Goal: Information Seeking & Learning: Check status

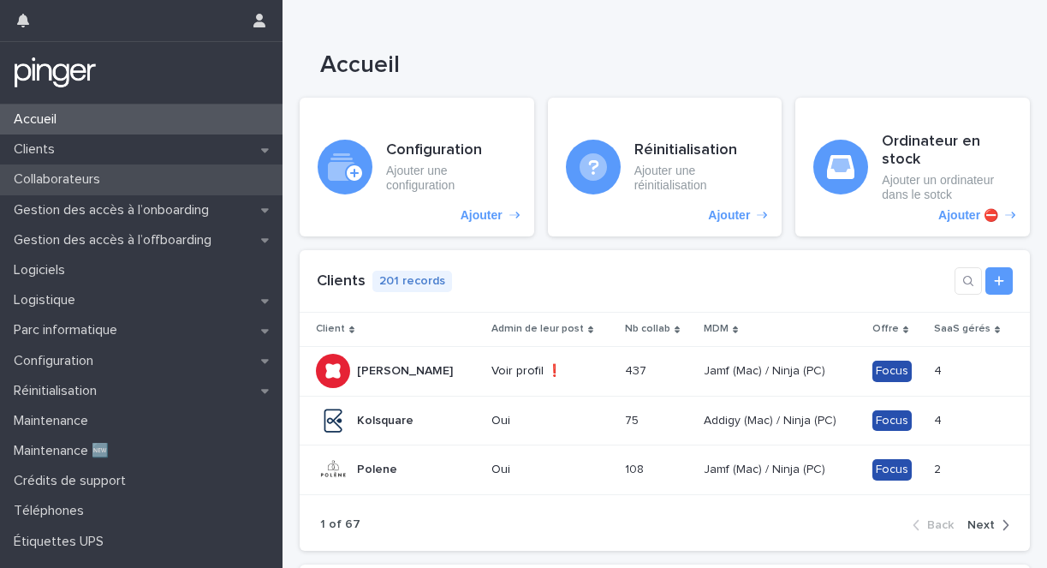
click at [72, 176] on p "Collaborateurs" at bounding box center [60, 179] width 107 height 16
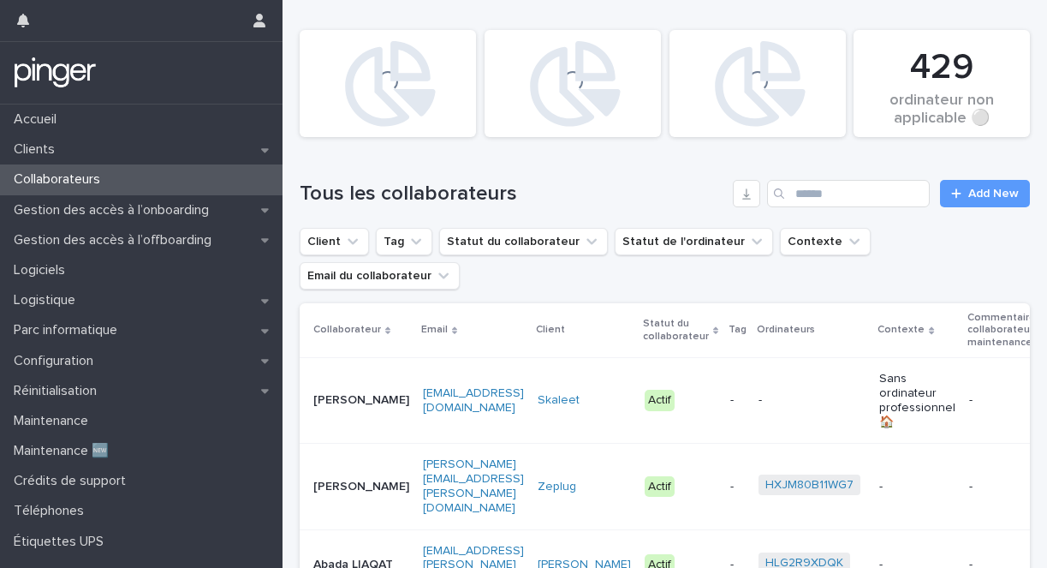
click at [337, 256] on ul "Client Tag Statut du collaborateur Statut de l'ordinateur Contexte Email du col…" at bounding box center [664, 258] width 737 height 69
click at [338, 253] on button "Client" at bounding box center [334, 241] width 69 height 27
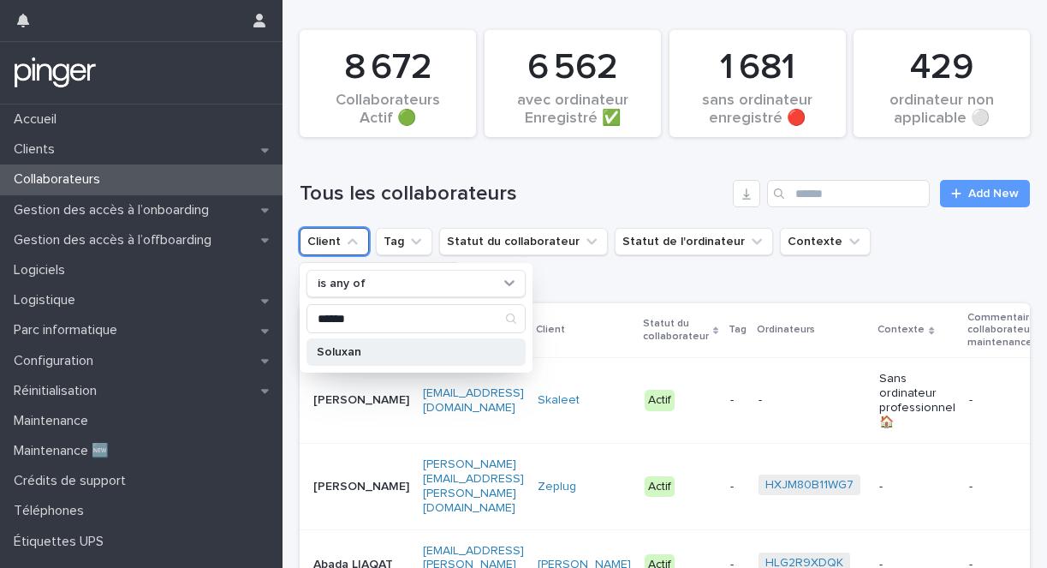
type input "******"
click at [329, 344] on div "Soluxan" at bounding box center [416, 351] width 219 height 27
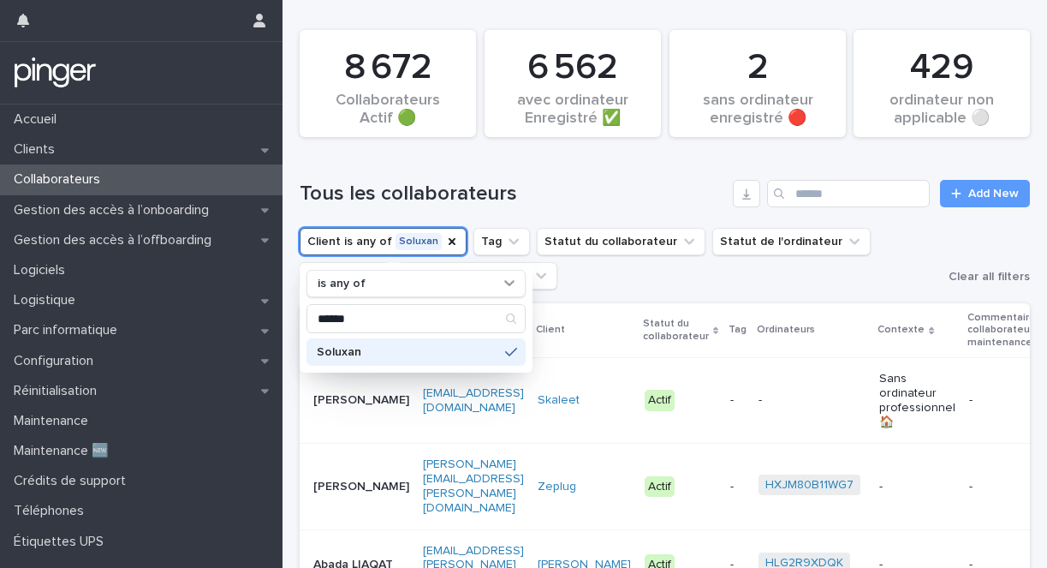
click at [795, 190] on div "Search" at bounding box center [780, 193] width 27 height 27
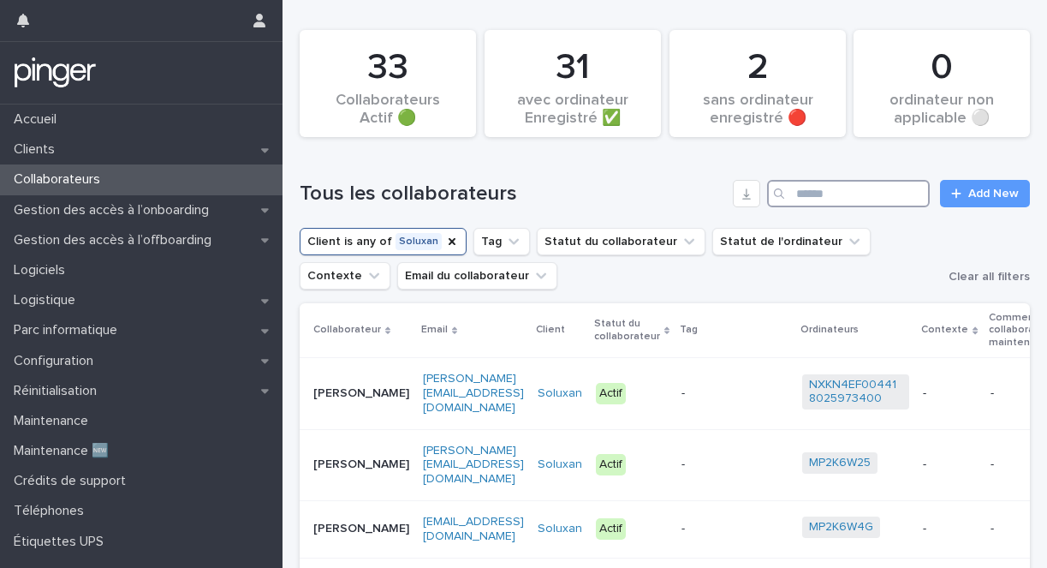
click at [809, 191] on input "Search" at bounding box center [848, 193] width 163 height 27
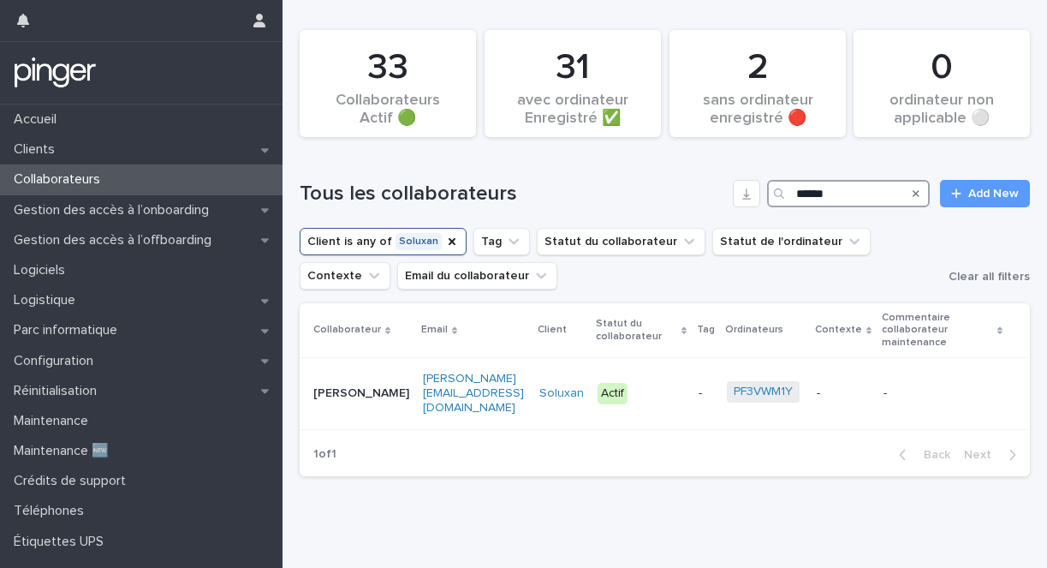
type input "******"
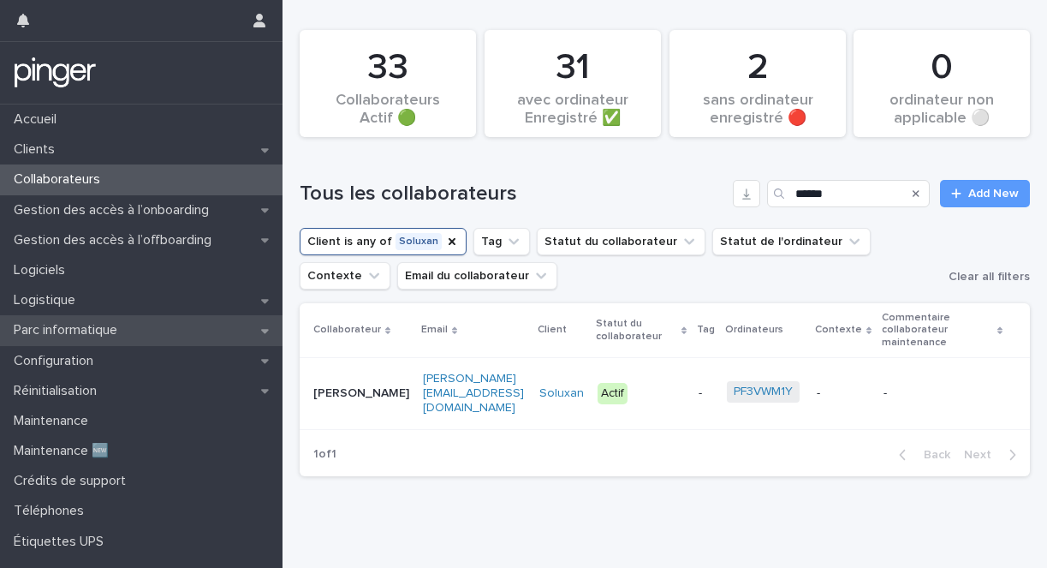
click at [116, 333] on p "Parc informatique" at bounding box center [69, 330] width 124 height 16
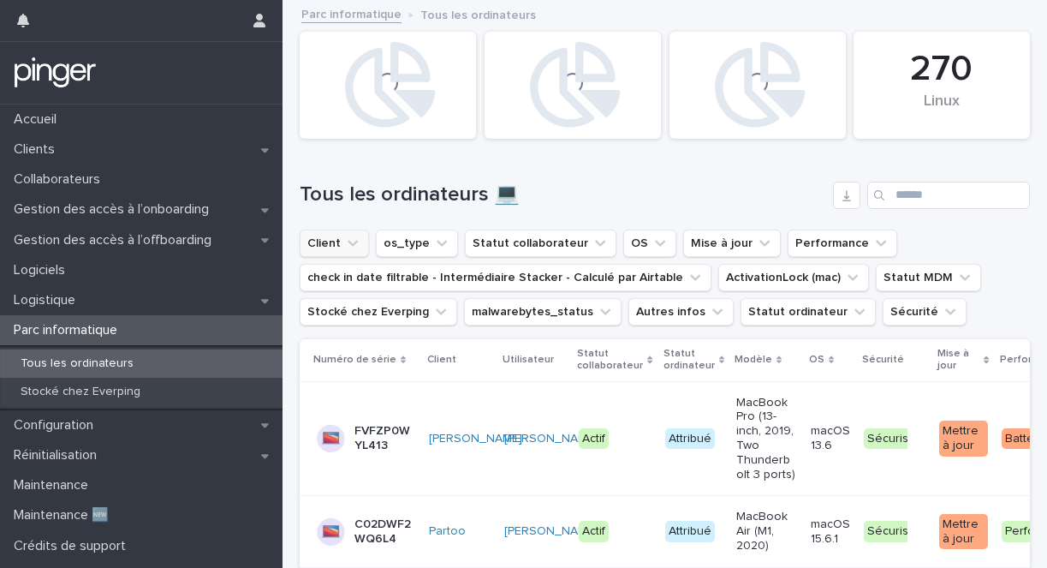
click at [353, 243] on icon "Client" at bounding box center [353, 243] width 10 height 6
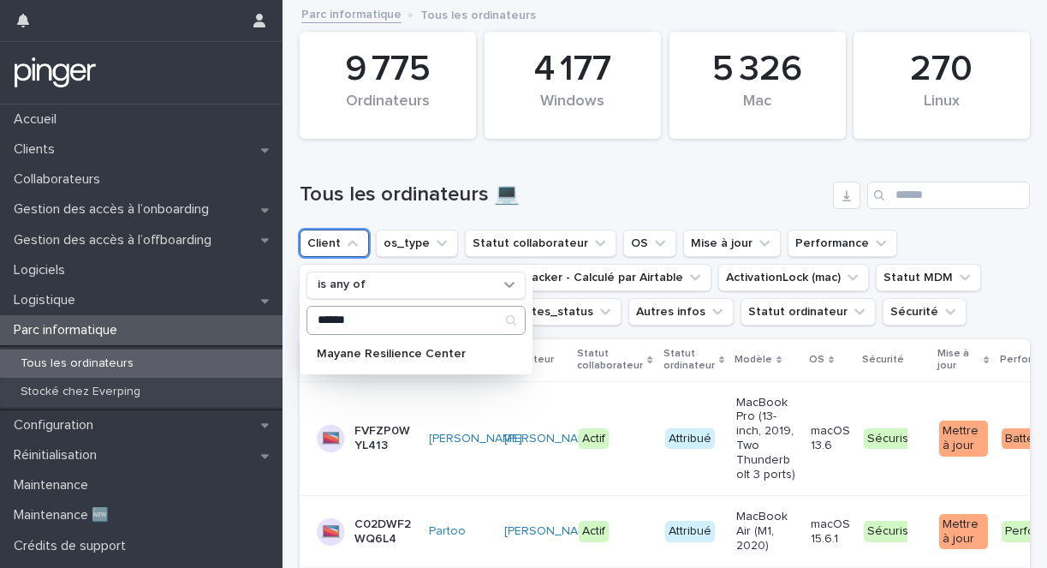
type input "******"
click at [361, 362] on div "Mayane Resilience Center" at bounding box center [416, 353] width 219 height 27
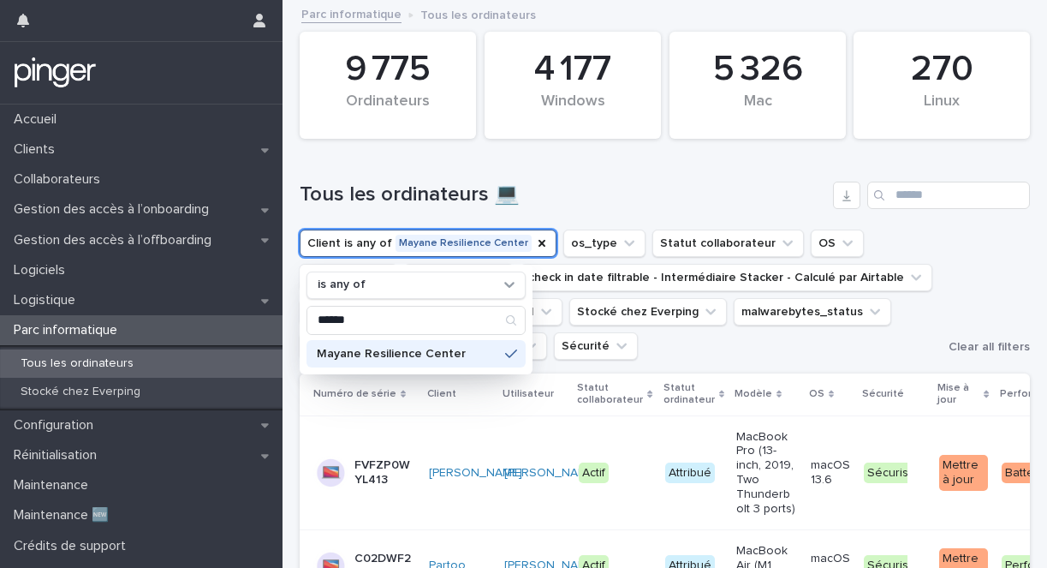
click at [418, 194] on h1 "Tous les ordinateurs 💻" at bounding box center [563, 194] width 527 height 25
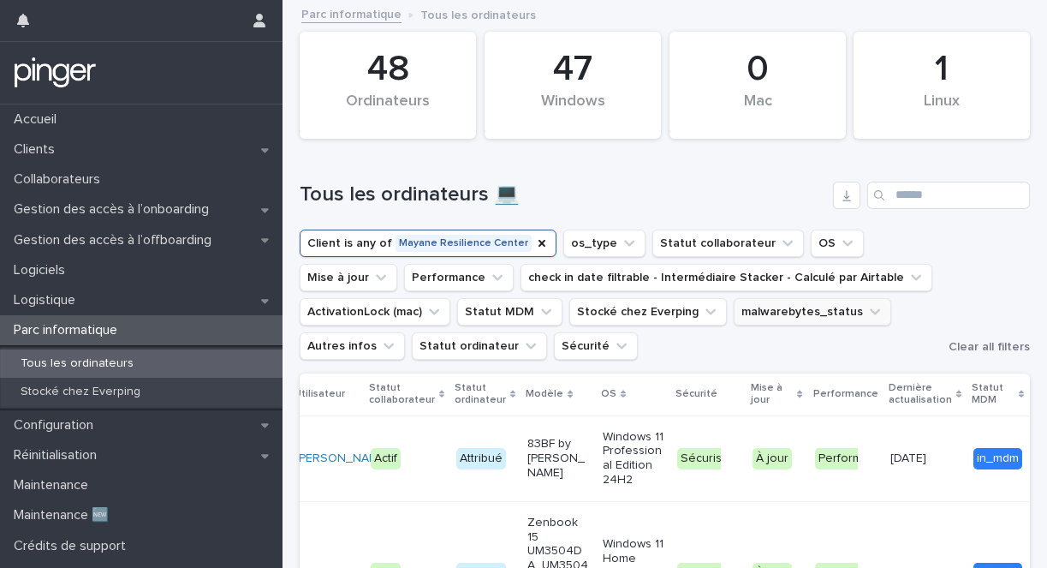
scroll to position [58, 0]
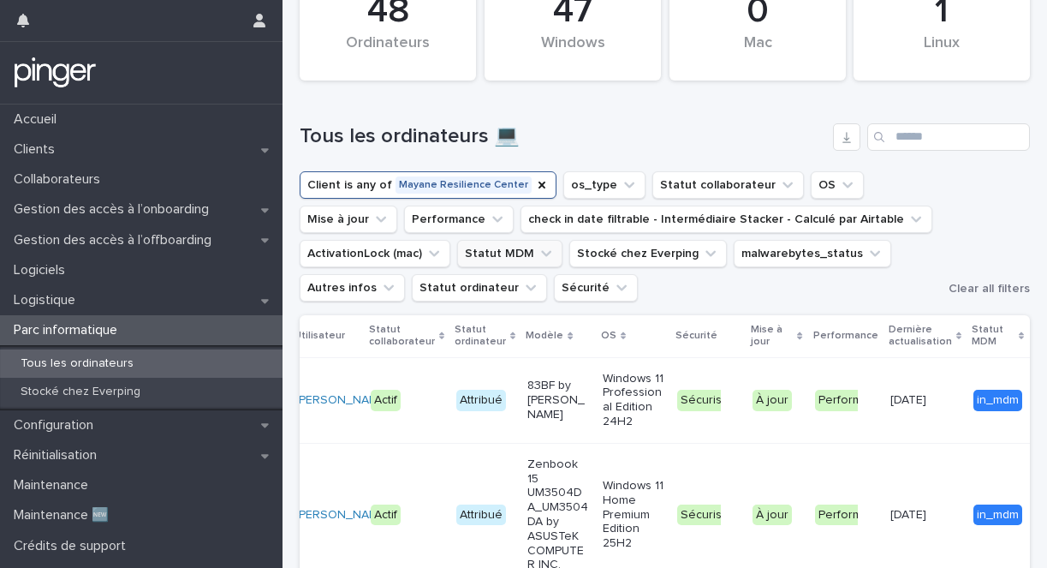
click at [505, 261] on button "Statut MDM" at bounding box center [509, 253] width 105 height 27
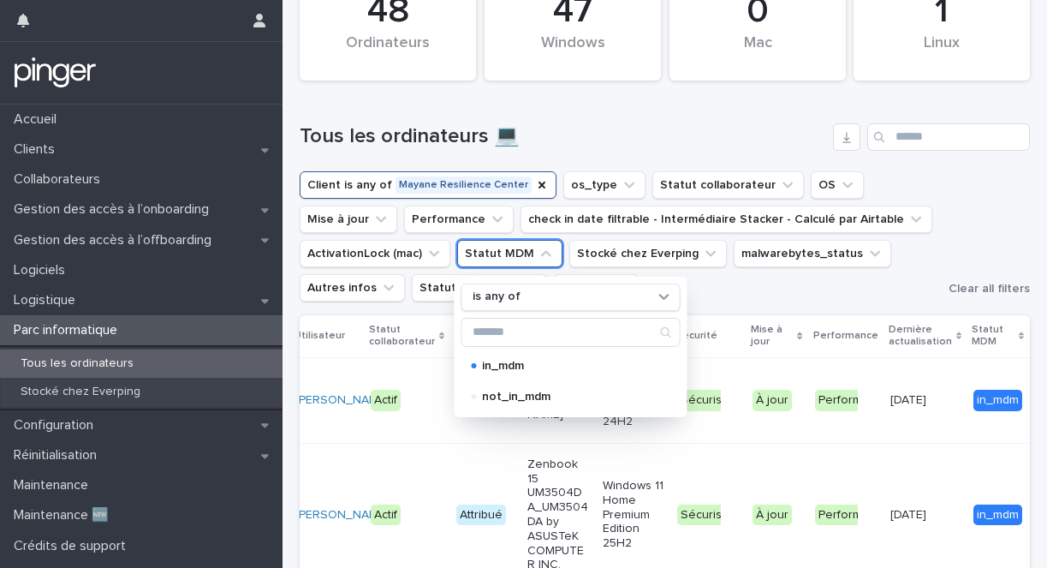
click at [729, 296] on ul "Client is any of Mayane Resilience Center os_type Statut collaborateur OS Mise …" at bounding box center [620, 236] width 649 height 137
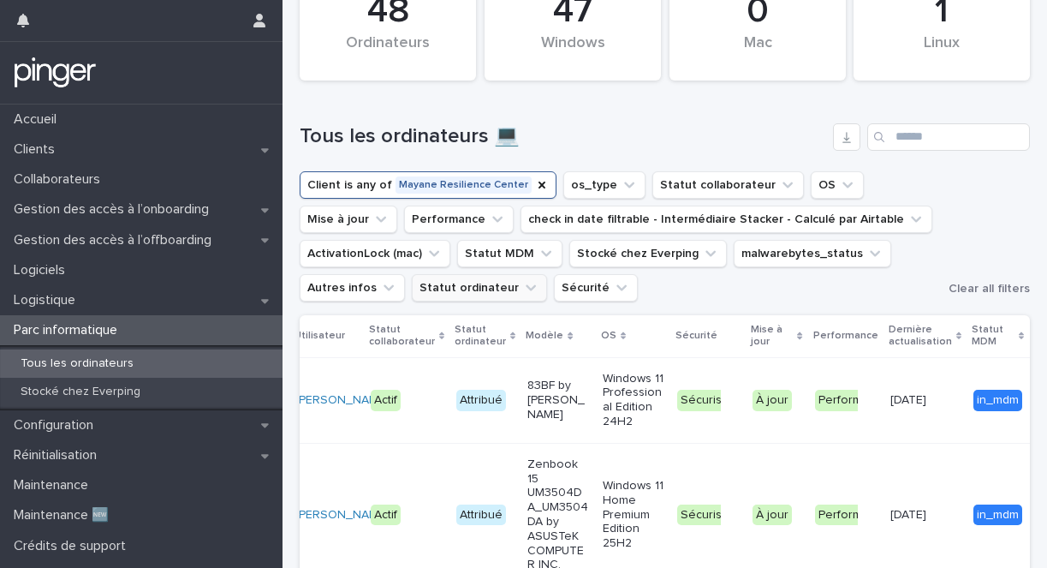
click at [456, 291] on button "Statut ordinateur" at bounding box center [479, 287] width 135 height 27
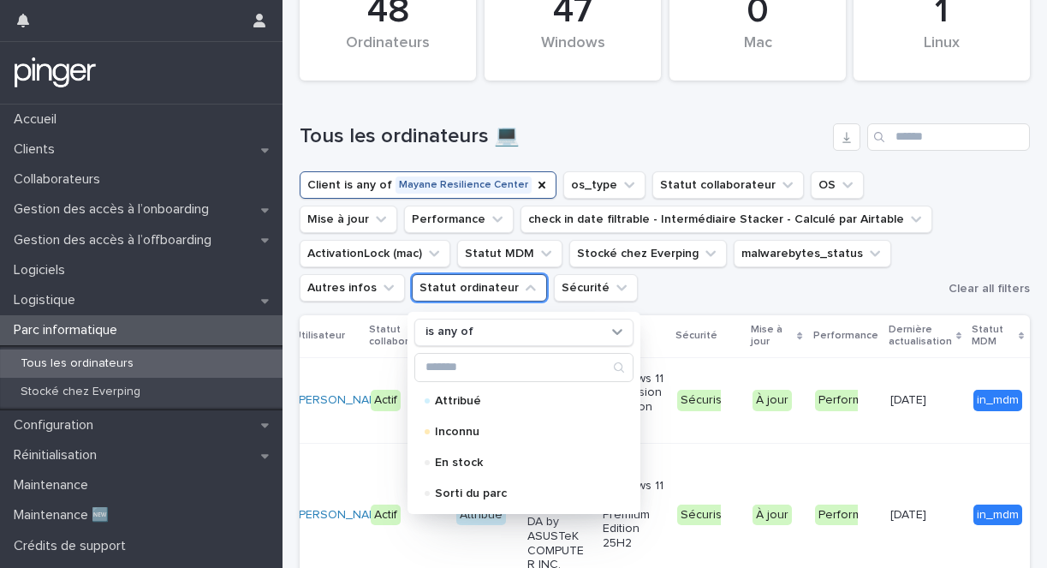
click at [657, 296] on ul "Client is any of Mayane Resilience Center os_type Statut collaborateur OS Mise …" at bounding box center [620, 236] width 649 height 137
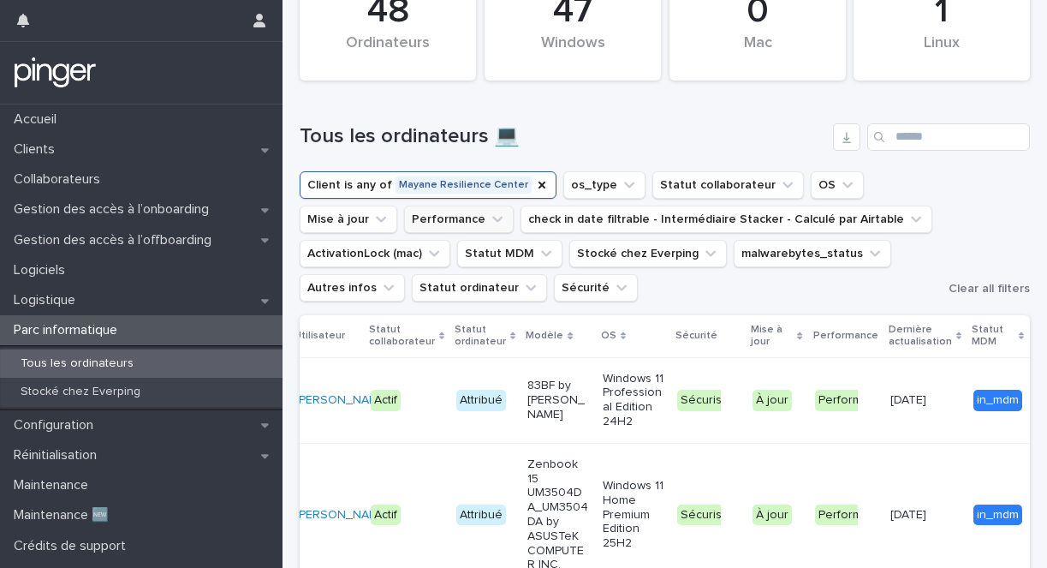
click at [404, 226] on button "Performance" at bounding box center [459, 219] width 110 height 27
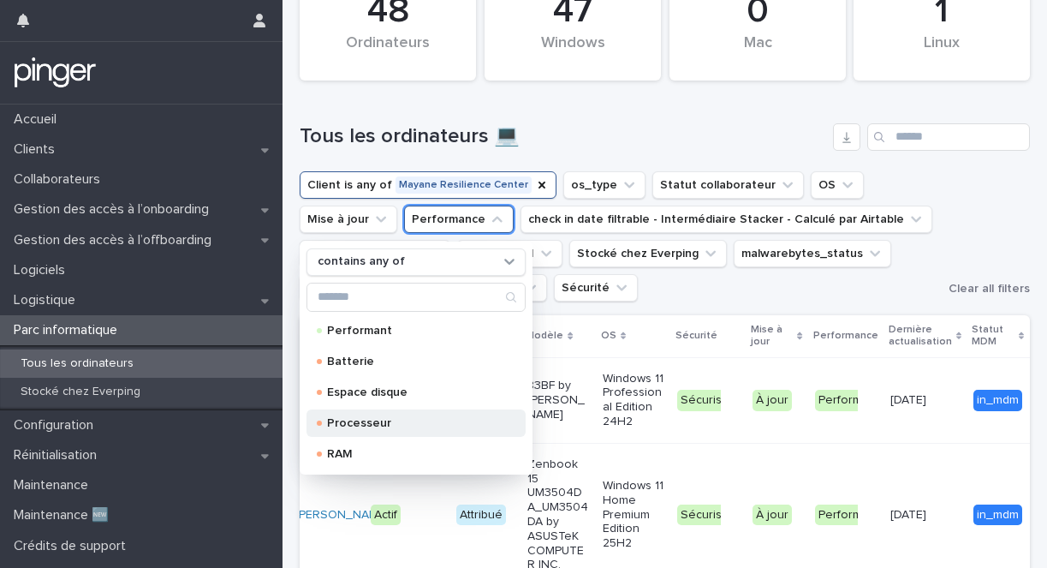
click at [357, 425] on p "Processeur" at bounding box center [412, 423] width 171 height 12
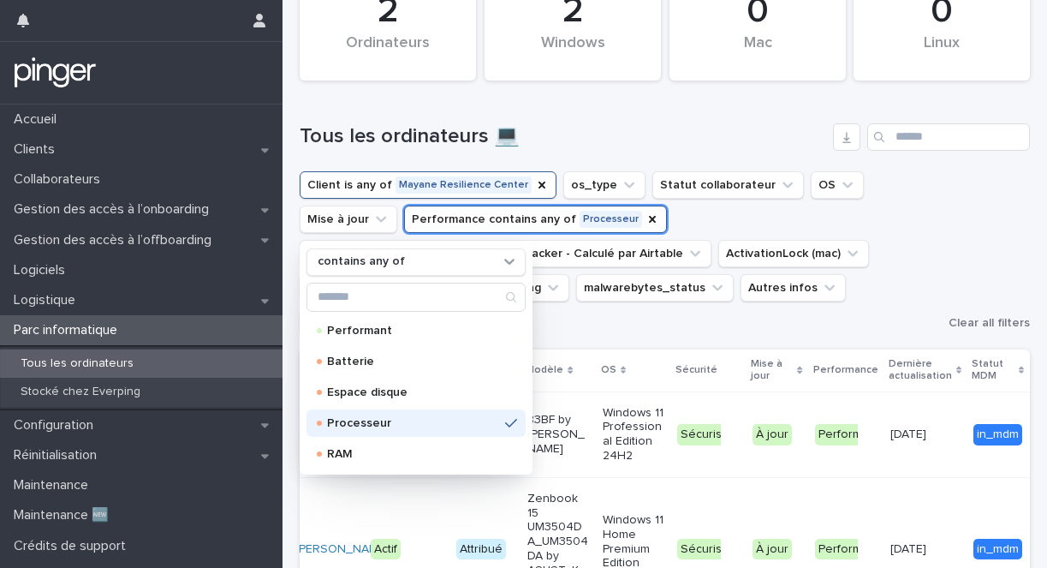
click at [683, 283] on ul "Client is any of Mayane Resilience Center os_type Statut collaborateur OS Mise …" at bounding box center [620, 253] width 649 height 171
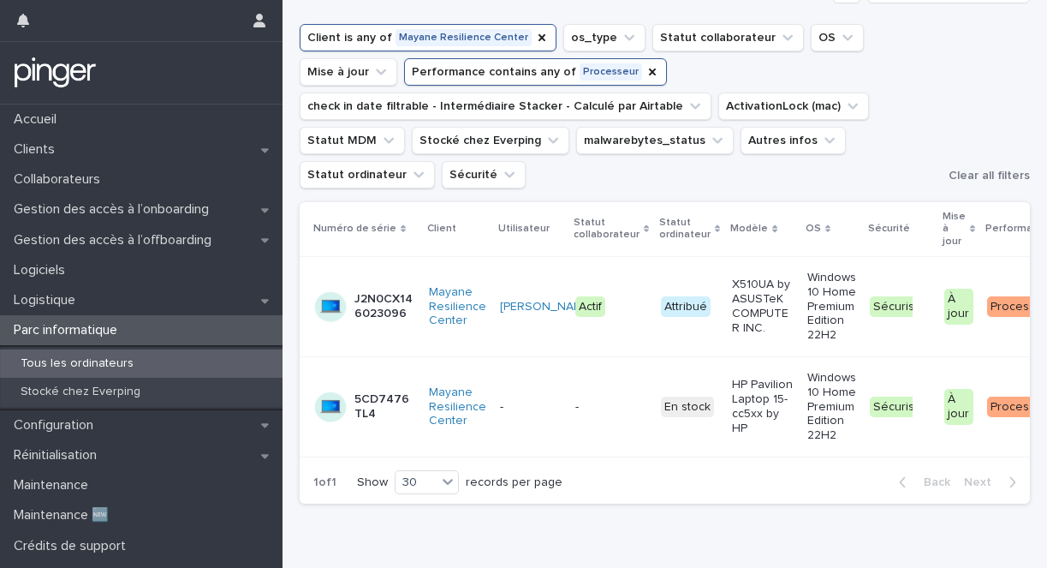
click at [742, 287] on p "X510UA by ASUSTeK COMPUTER INC." at bounding box center [762, 306] width 61 height 57
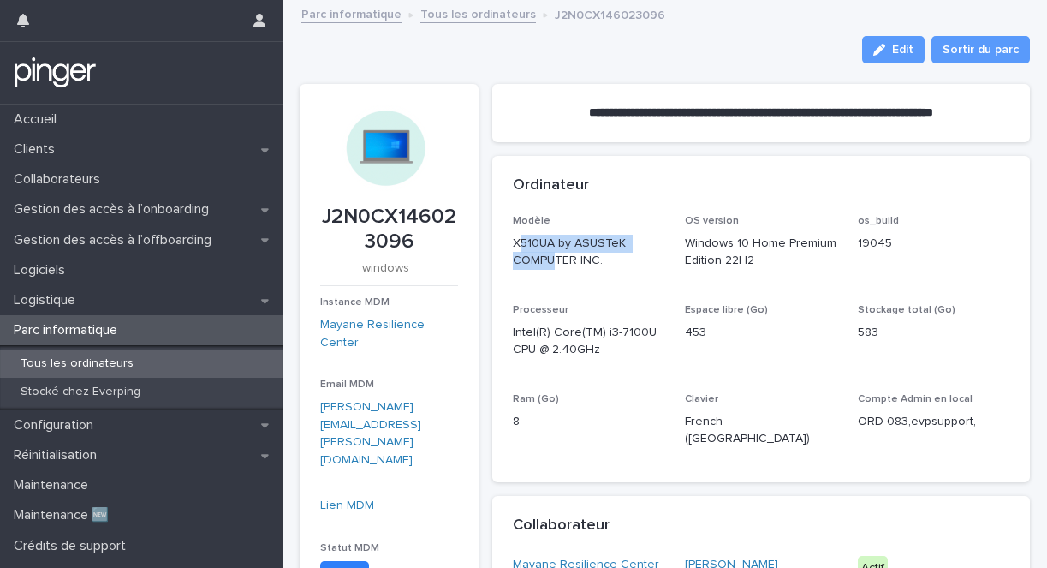
drag, startPoint x: 517, startPoint y: 246, endPoint x: 551, endPoint y: 256, distance: 34.9
click at [552, 256] on p "X510UA by ASUSTeK COMPUTER INC." at bounding box center [589, 253] width 152 height 36
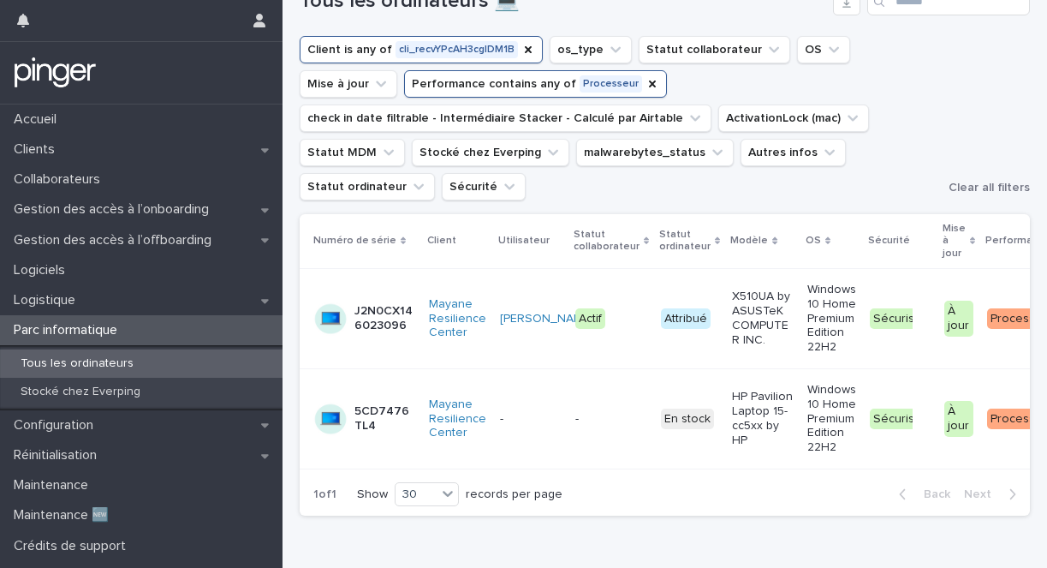
scroll to position [194, 0]
drag, startPoint x: 688, startPoint y: 523, endPoint x: 681, endPoint y: 486, distance: 37.5
click at [681, 486] on div "Loading... Saving… Loading... Saving… 0 Linux 2 Windows 2 Ordinateurs 0 Mac Tou…" at bounding box center [665, 189] width 748 height 764
